Goal: Check status: Check status

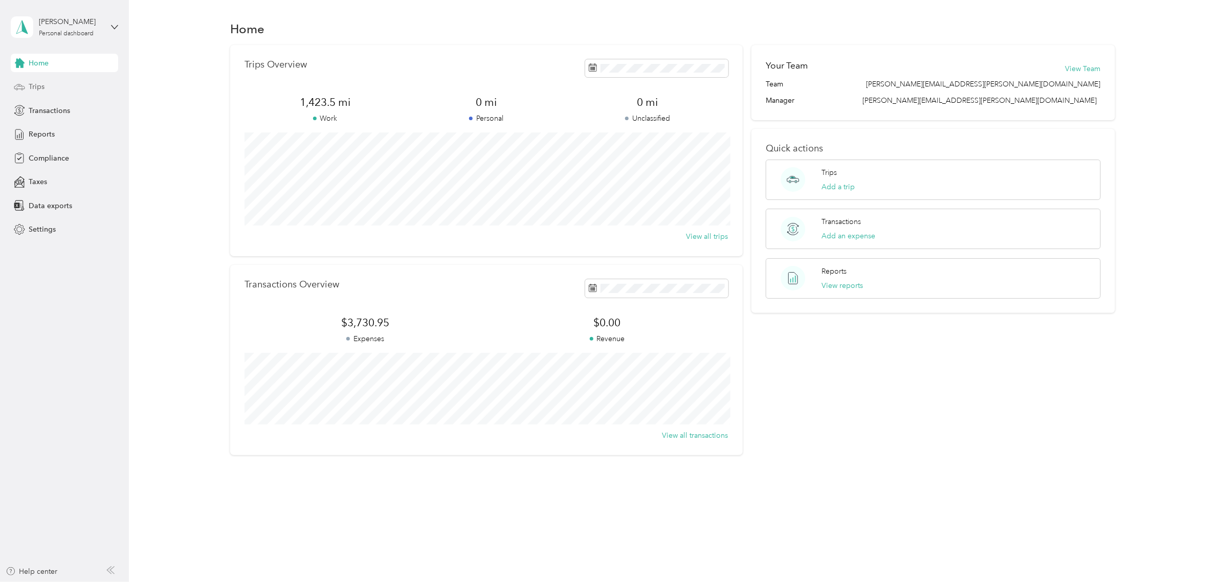
click at [27, 87] on div "Trips" at bounding box center [64, 87] width 107 height 18
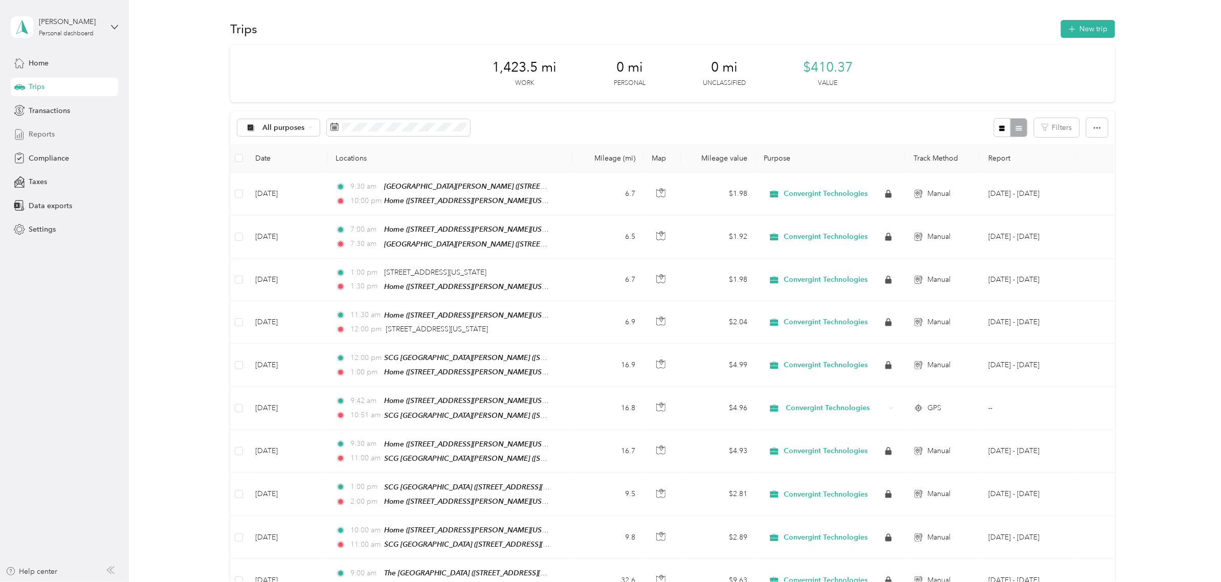
click at [41, 136] on span "Reports" at bounding box center [42, 134] width 26 height 11
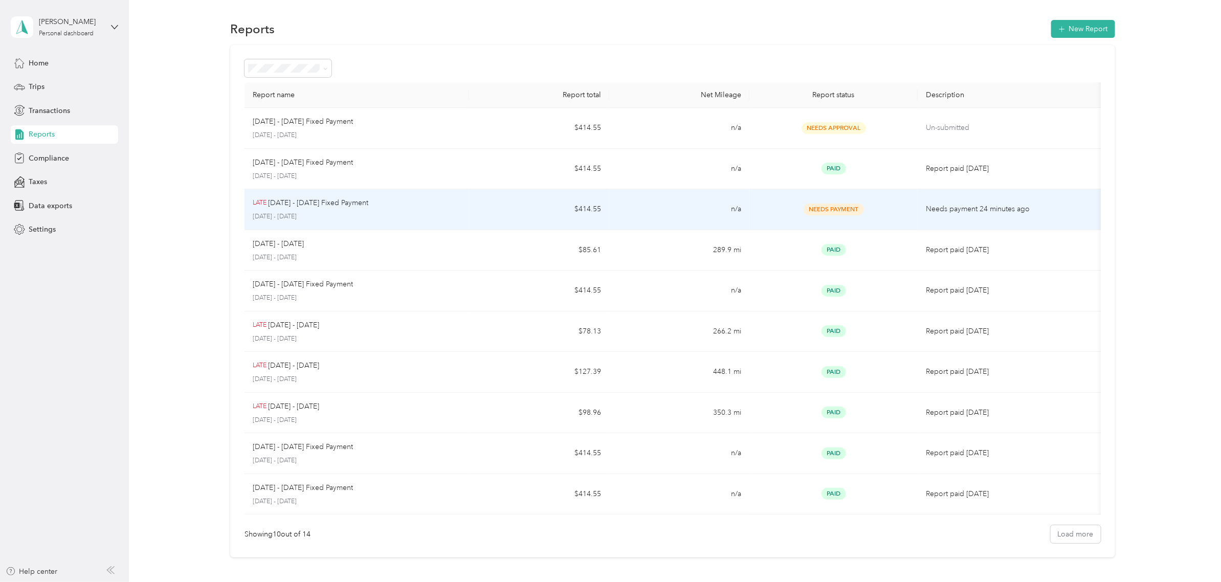
click at [791, 210] on div "Needs Payment" at bounding box center [834, 210] width 152 height 12
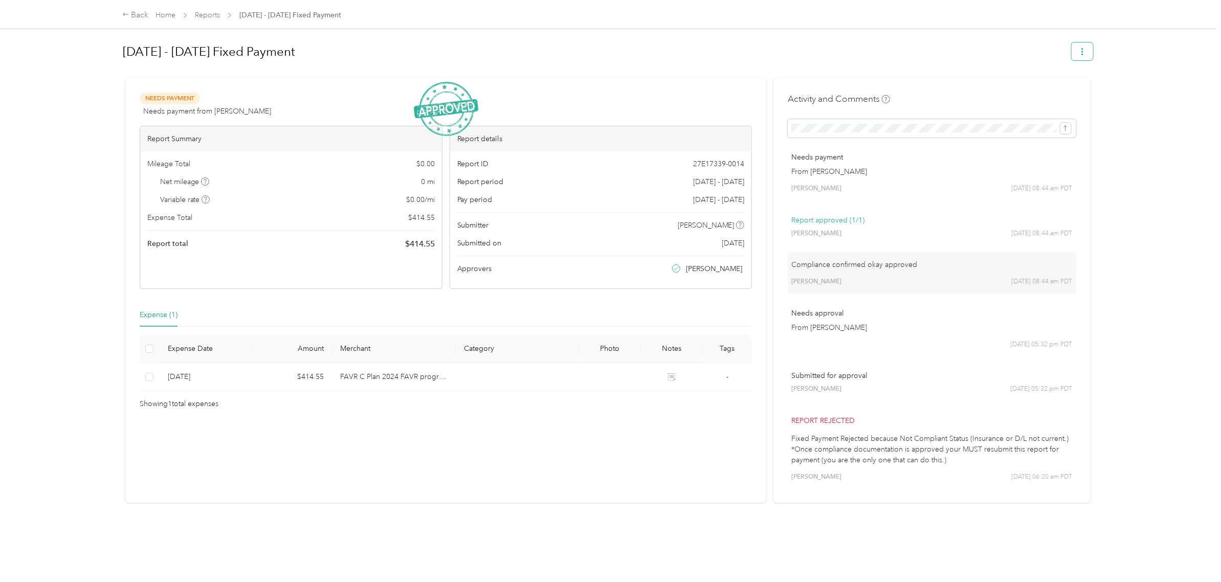
click at [1082, 52] on icon "button" at bounding box center [1083, 51] width 2 height 7
click at [1157, 59] on div "Back Home Reports [DATE] - [DATE] Fixed Payment [DATE] - [DATE] Fixed Payment N…" at bounding box center [608, 291] width 1216 height 582
click at [1061, 131] on button "submit" at bounding box center [1066, 128] width 11 height 11
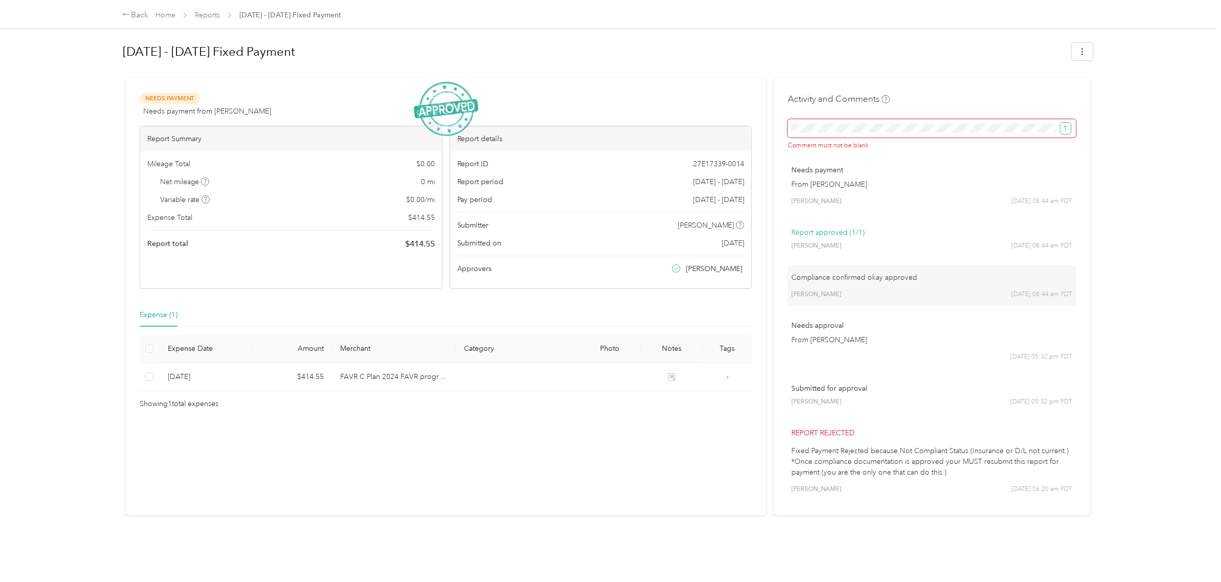
click at [1061, 131] on button "submit" at bounding box center [1066, 128] width 11 height 11
click at [1079, 54] on icon "button" at bounding box center [1082, 51] width 7 height 7
click at [1146, 118] on div "Back Home Reports [DATE] - [DATE] Fixed Payment [DATE] - [DATE] Fixed Payment N…" at bounding box center [608, 291] width 1216 height 582
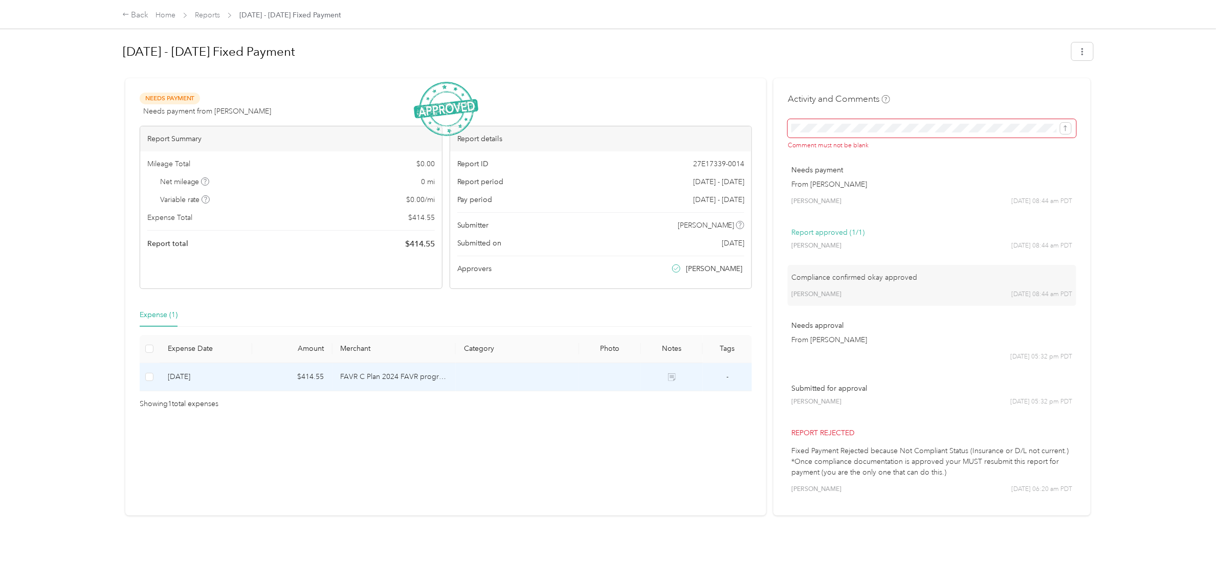
click at [154, 381] on td at bounding box center [150, 377] width 20 height 28
click at [1087, 55] on button "button" at bounding box center [1082, 51] width 21 height 18
click at [1151, 103] on div "Back Home Reports [DATE] - [DATE] Fixed Payment [DATE] - [DATE] Fixed Payment N…" at bounding box center [608, 291] width 1216 height 582
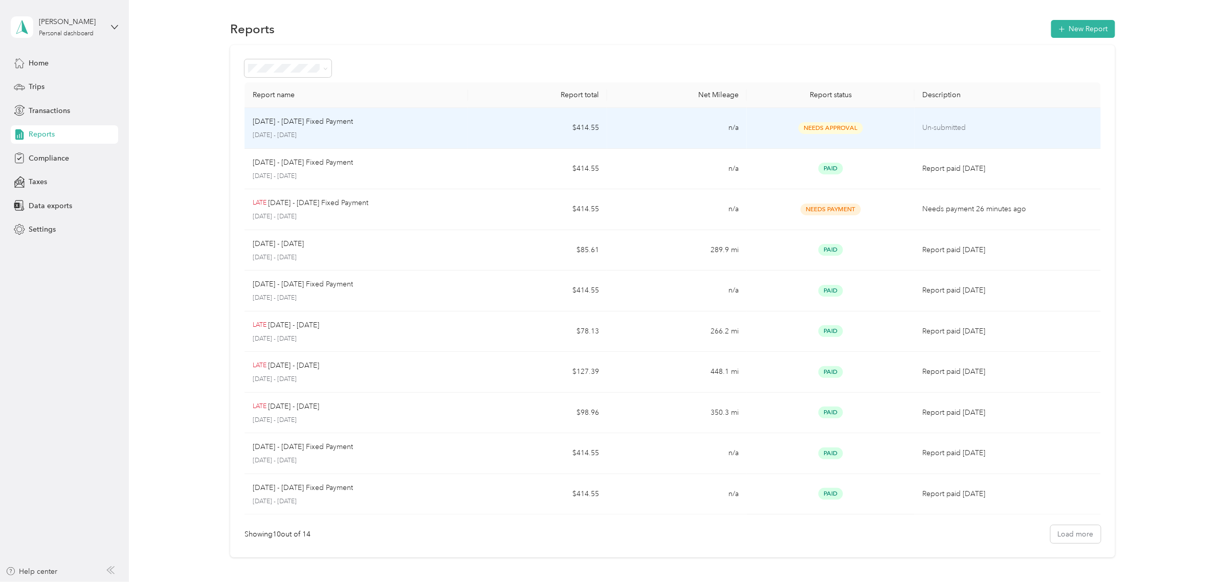
click at [843, 119] on td "Needs Approval" at bounding box center [830, 128] width 167 height 41
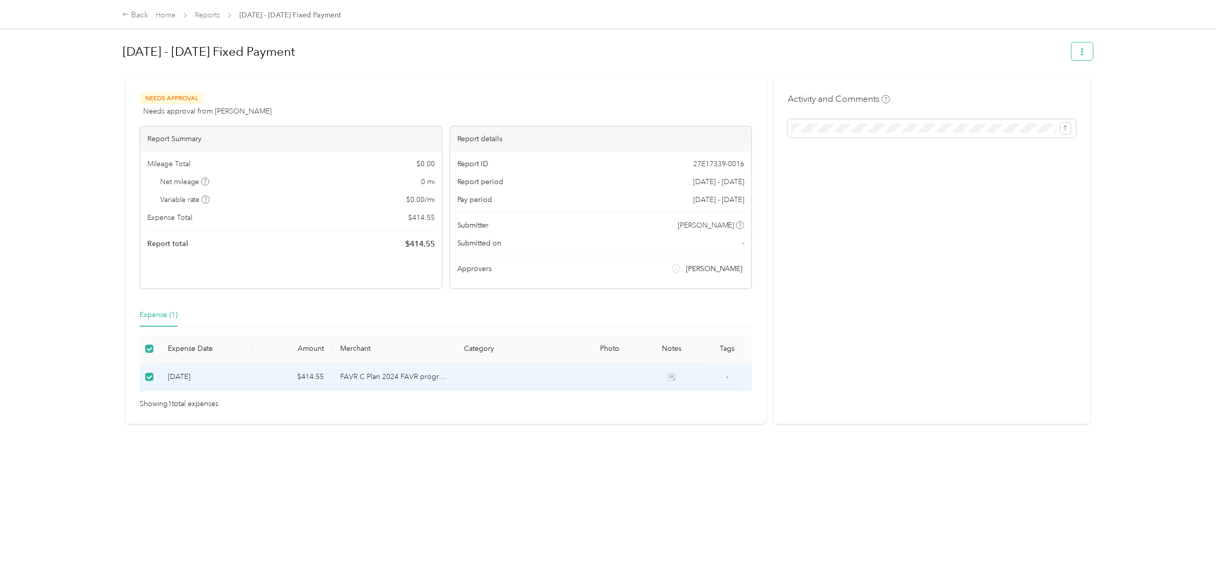
click at [1079, 53] on icon "button" at bounding box center [1082, 51] width 7 height 7
click at [1133, 191] on div "Back Home Reports [DATE] - [DATE] Fixed Payment [DATE] - [DATE] Fixed Payment N…" at bounding box center [608, 291] width 1216 height 582
click at [136, 18] on div "Back" at bounding box center [135, 15] width 27 height 12
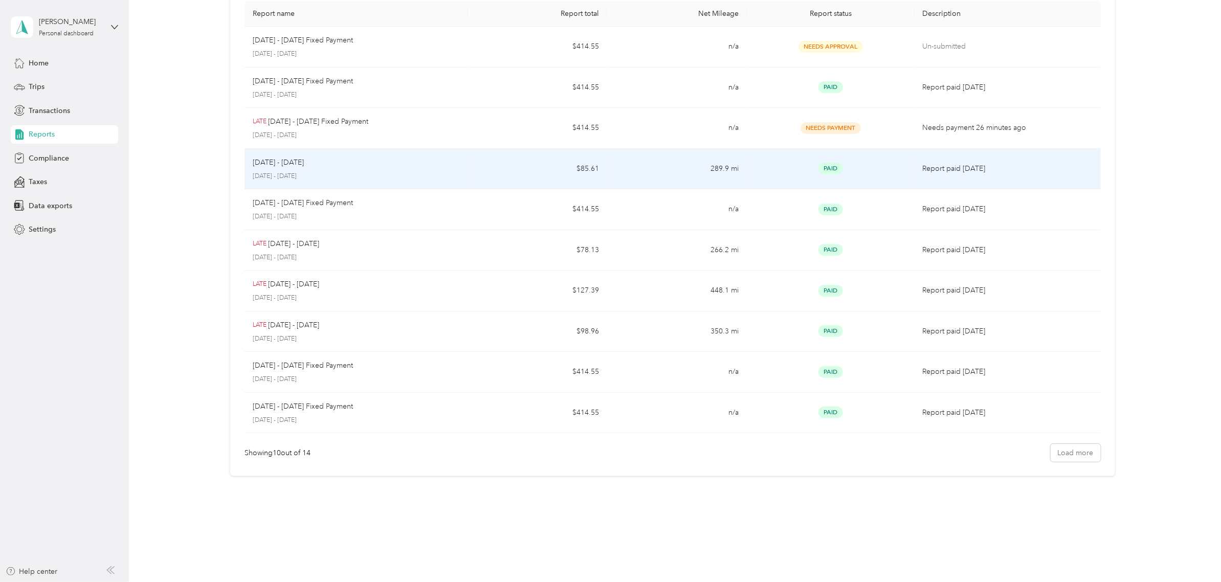
scroll to position [91, 0]
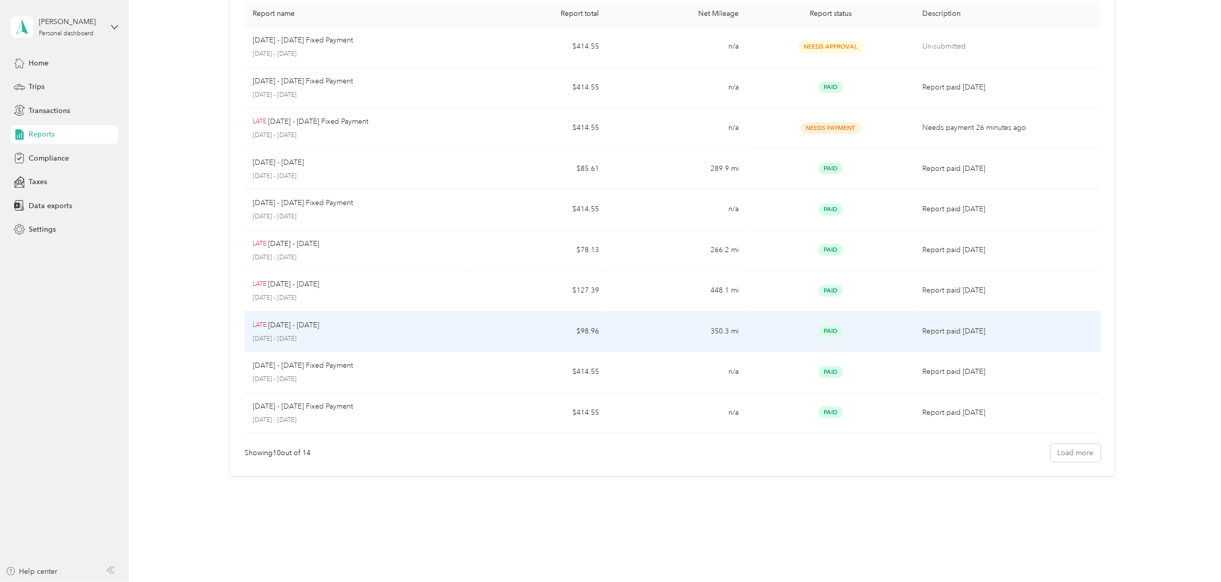
click at [458, 322] on td "LATE [DATE] - [DATE] [DATE] - [DATE]" at bounding box center [357, 332] width 224 height 41
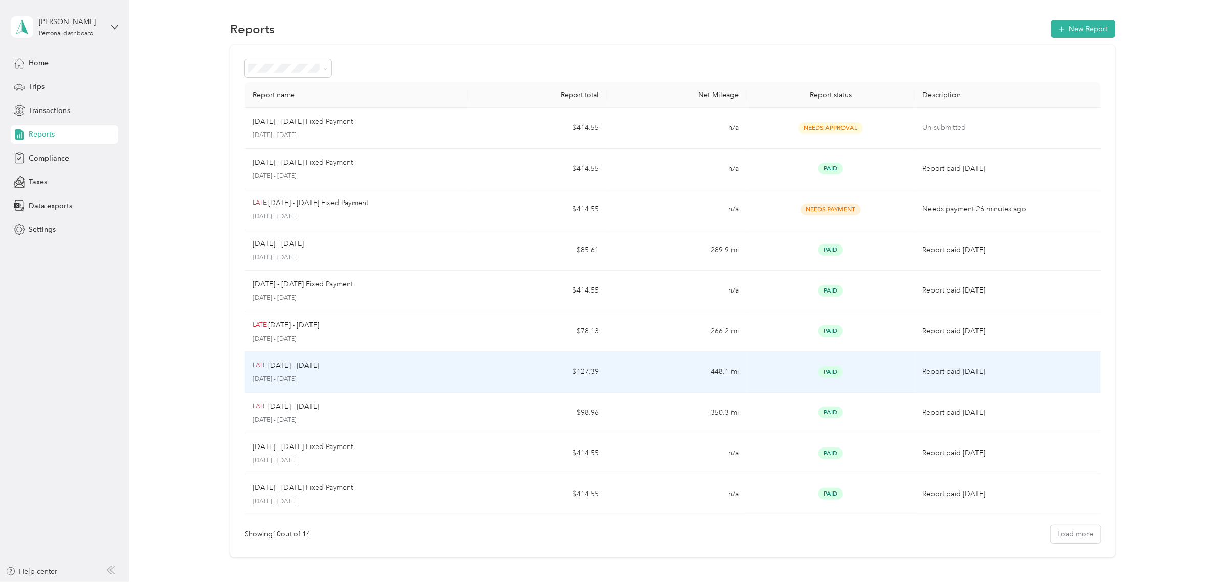
click at [571, 362] on td "$127.39" at bounding box center [538, 372] width 140 height 41
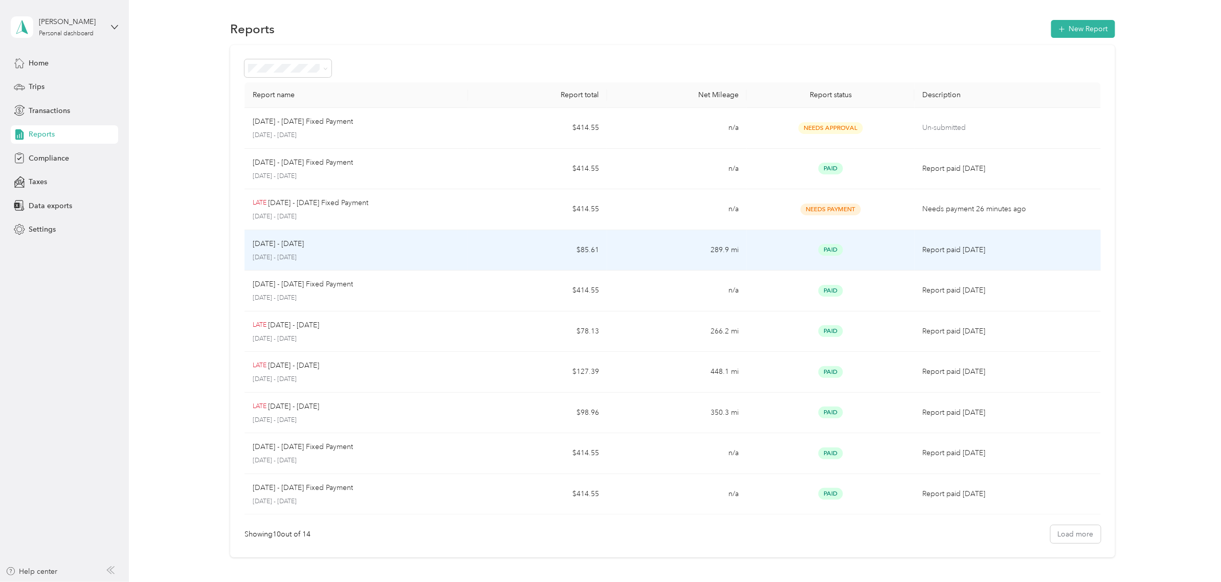
click at [526, 254] on td "$85.61" at bounding box center [538, 250] width 140 height 41
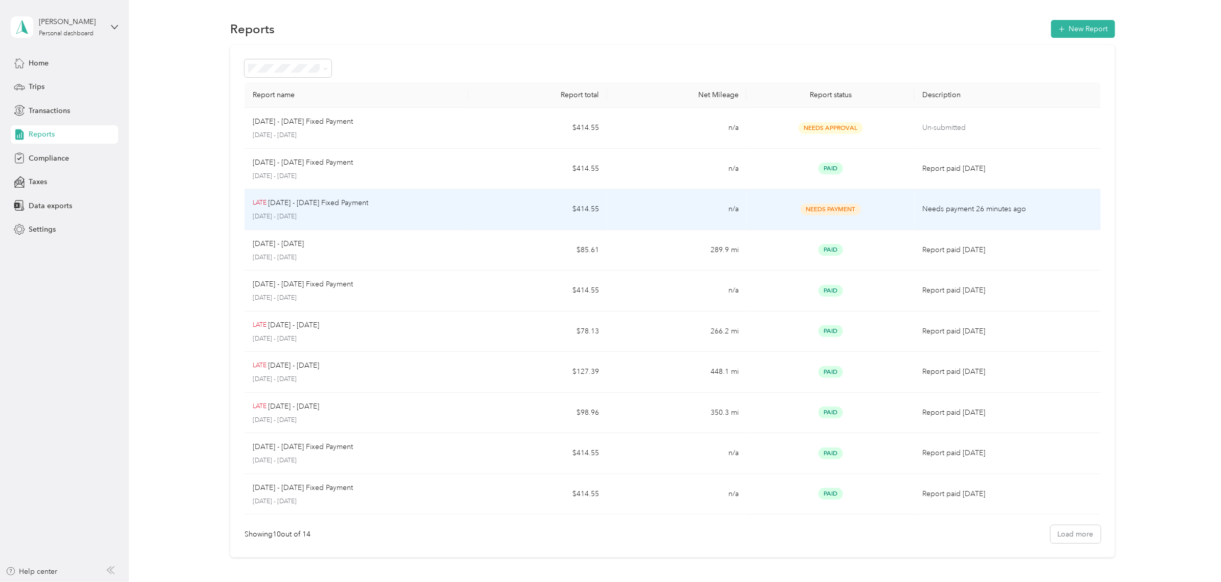
click at [820, 194] on td "Needs Payment" at bounding box center [830, 209] width 167 height 41
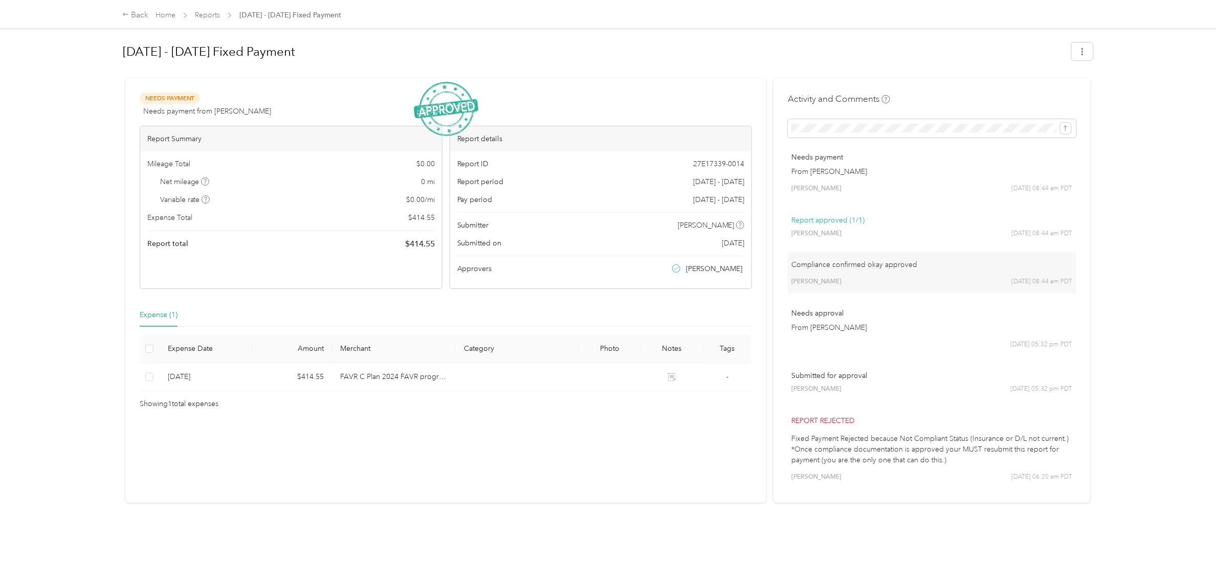
click at [544, 88] on div "Needs Payment Needs payment from [PERSON_NAME] View activity & comments Report …" at bounding box center [445, 290] width 641 height 425
click at [1079, 55] on icon "button" at bounding box center [1082, 51] width 7 height 7
click at [1216, 201] on div "Back Home Reports [DATE] - [DATE] Fixed Payment [DATE] - [DATE] Fixed Payment N…" at bounding box center [608, 291] width 1216 height 582
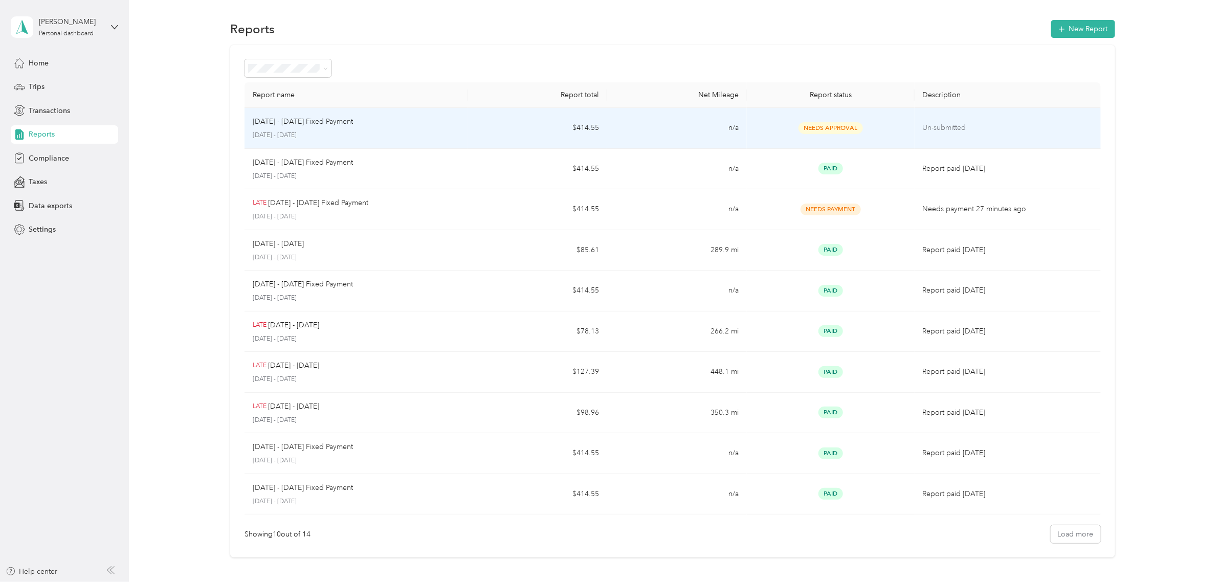
click at [481, 121] on td "$414.55" at bounding box center [538, 128] width 140 height 41
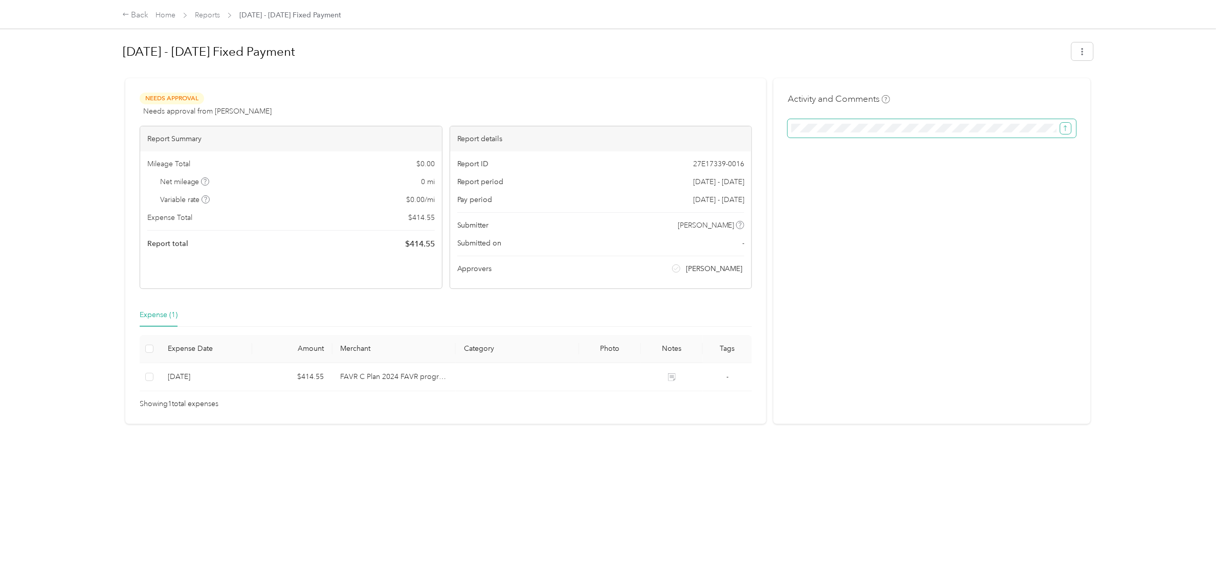
click at [1067, 131] on button "submit" at bounding box center [1066, 128] width 11 height 11
click at [1091, 128] on div "[DATE] - [DATE] Fixed Payment Needs Approval Needs approval from [PERSON_NAME] …" at bounding box center [607, 282] width 1013 height 564
click at [1075, 59] on button "button" at bounding box center [1082, 51] width 21 height 18
click at [1134, 194] on div "Back Home Reports [DATE] - [DATE] Fixed Payment [DATE] - [DATE] Fixed Payment N…" at bounding box center [608, 291] width 1216 height 582
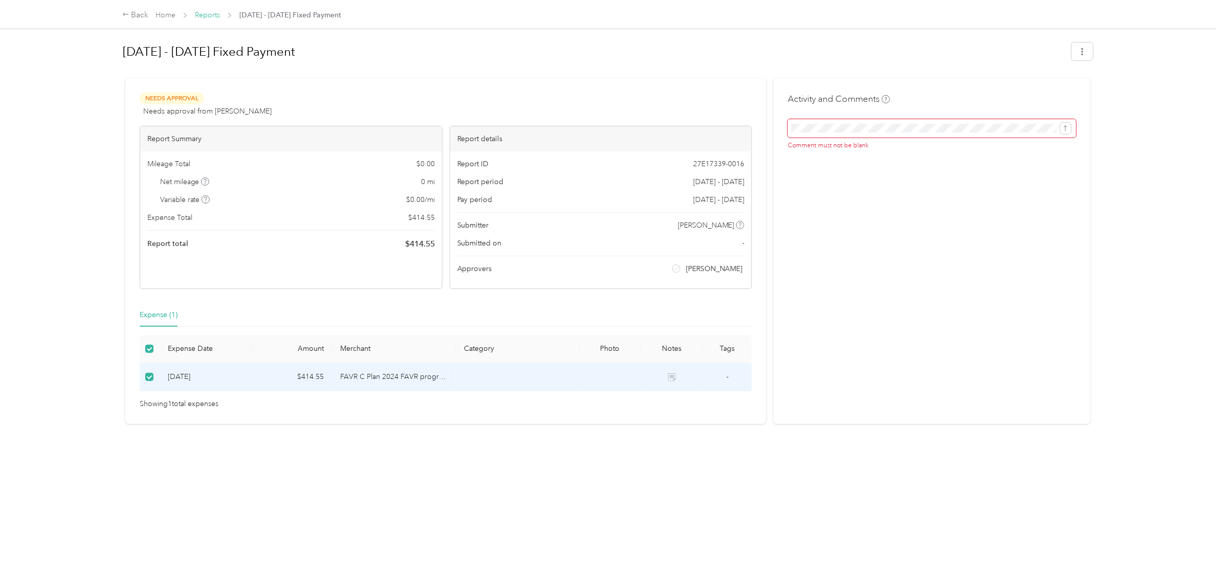
click at [205, 11] on link "Reports" at bounding box center [207, 15] width 25 height 9
